Goal: Task Accomplishment & Management: Manage account settings

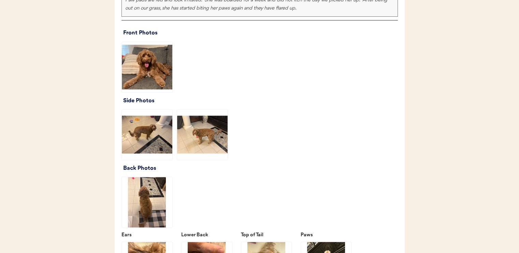
scroll to position [784, 0]
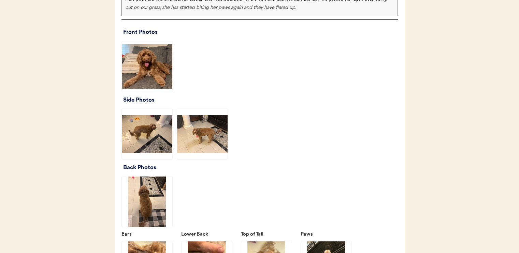
click at [148, 88] on img at bounding box center [147, 66] width 50 height 50
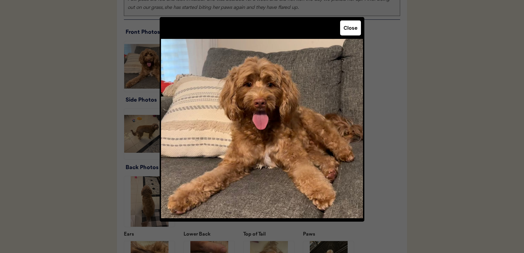
click at [351, 27] on button "Close" at bounding box center [350, 27] width 21 height 15
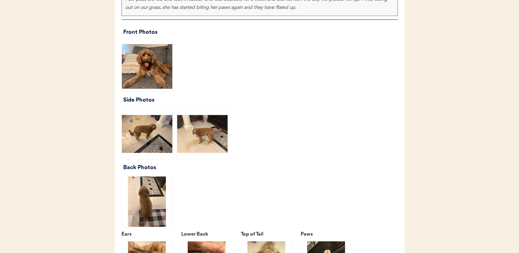
click at [150, 148] on img at bounding box center [147, 134] width 50 height 50
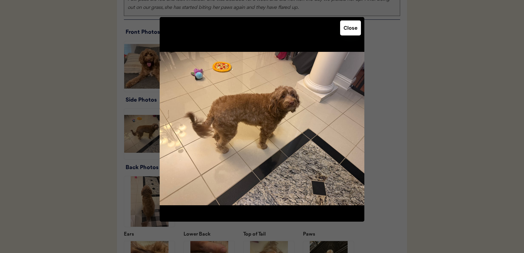
click at [356, 29] on button "Close" at bounding box center [350, 27] width 21 height 15
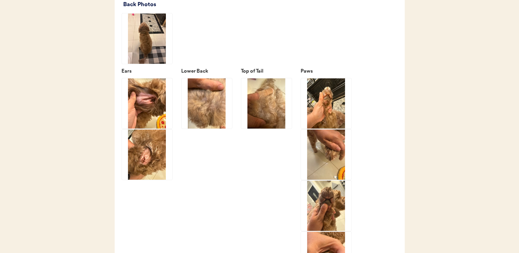
scroll to position [955, 0]
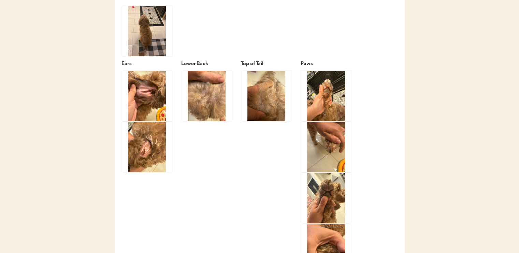
click at [156, 114] on img at bounding box center [147, 96] width 50 height 50
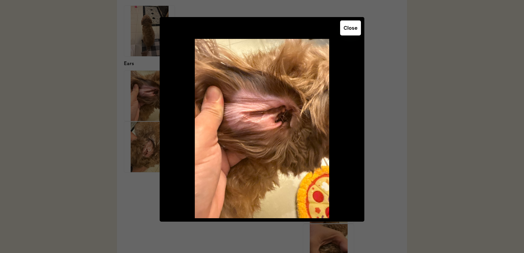
click at [347, 29] on button "Close" at bounding box center [350, 27] width 21 height 15
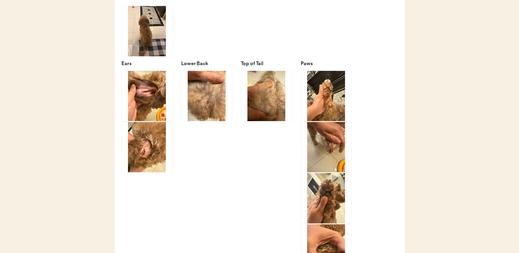
click at [147, 153] on img at bounding box center [147, 147] width 50 height 50
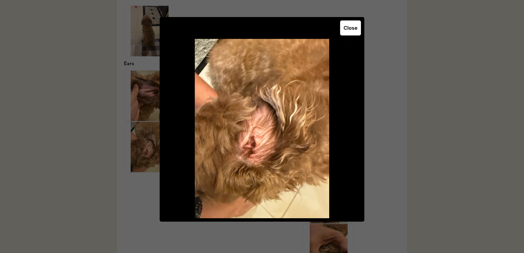
click at [348, 31] on button "Close" at bounding box center [350, 27] width 21 height 15
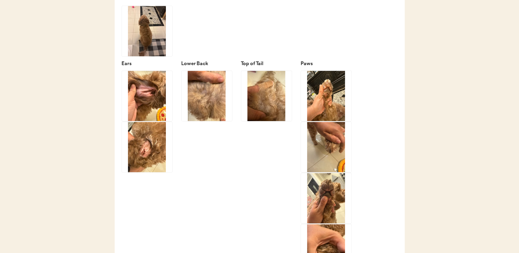
click at [207, 117] on img at bounding box center [206, 96] width 50 height 50
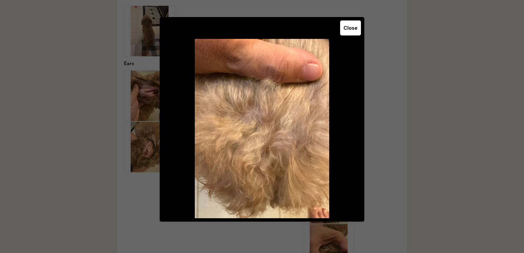
click at [349, 28] on button "Close" at bounding box center [350, 27] width 21 height 15
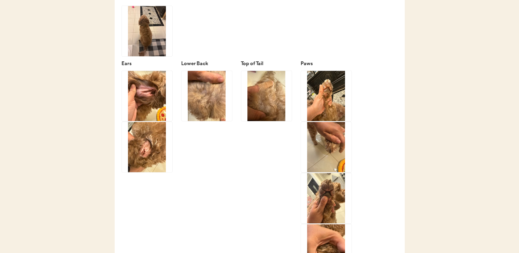
click at [269, 108] on img at bounding box center [266, 96] width 50 height 50
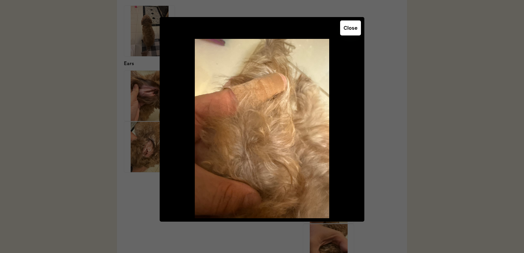
click at [348, 26] on button "Close" at bounding box center [350, 27] width 21 height 15
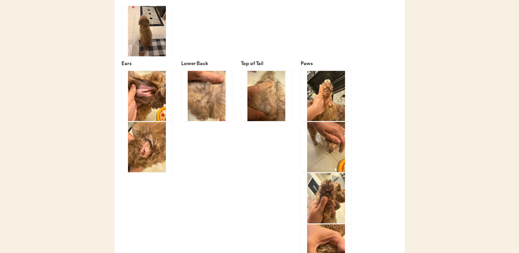
click at [332, 110] on img at bounding box center [326, 96] width 50 height 50
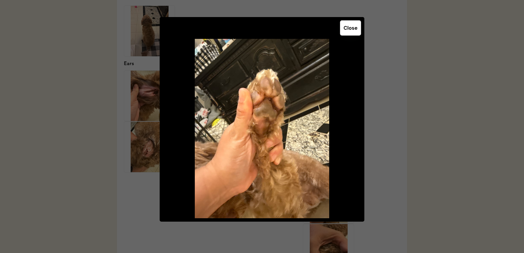
click at [345, 27] on button "Close" at bounding box center [350, 27] width 21 height 15
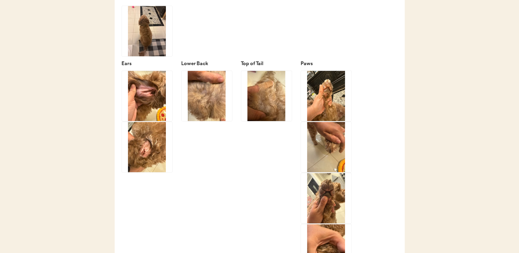
click at [333, 155] on img at bounding box center [326, 147] width 50 height 50
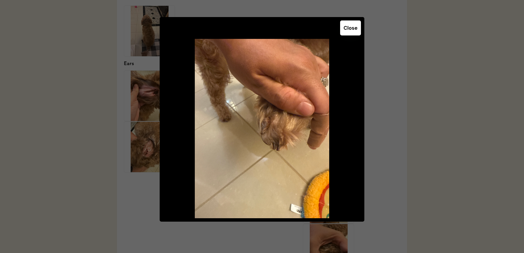
click at [347, 26] on button "Close" at bounding box center [350, 27] width 21 height 15
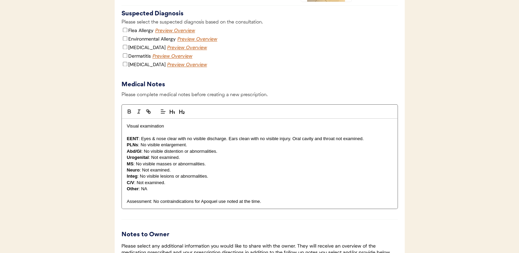
scroll to position [1441, 0]
